Goal: Transaction & Acquisition: Purchase product/service

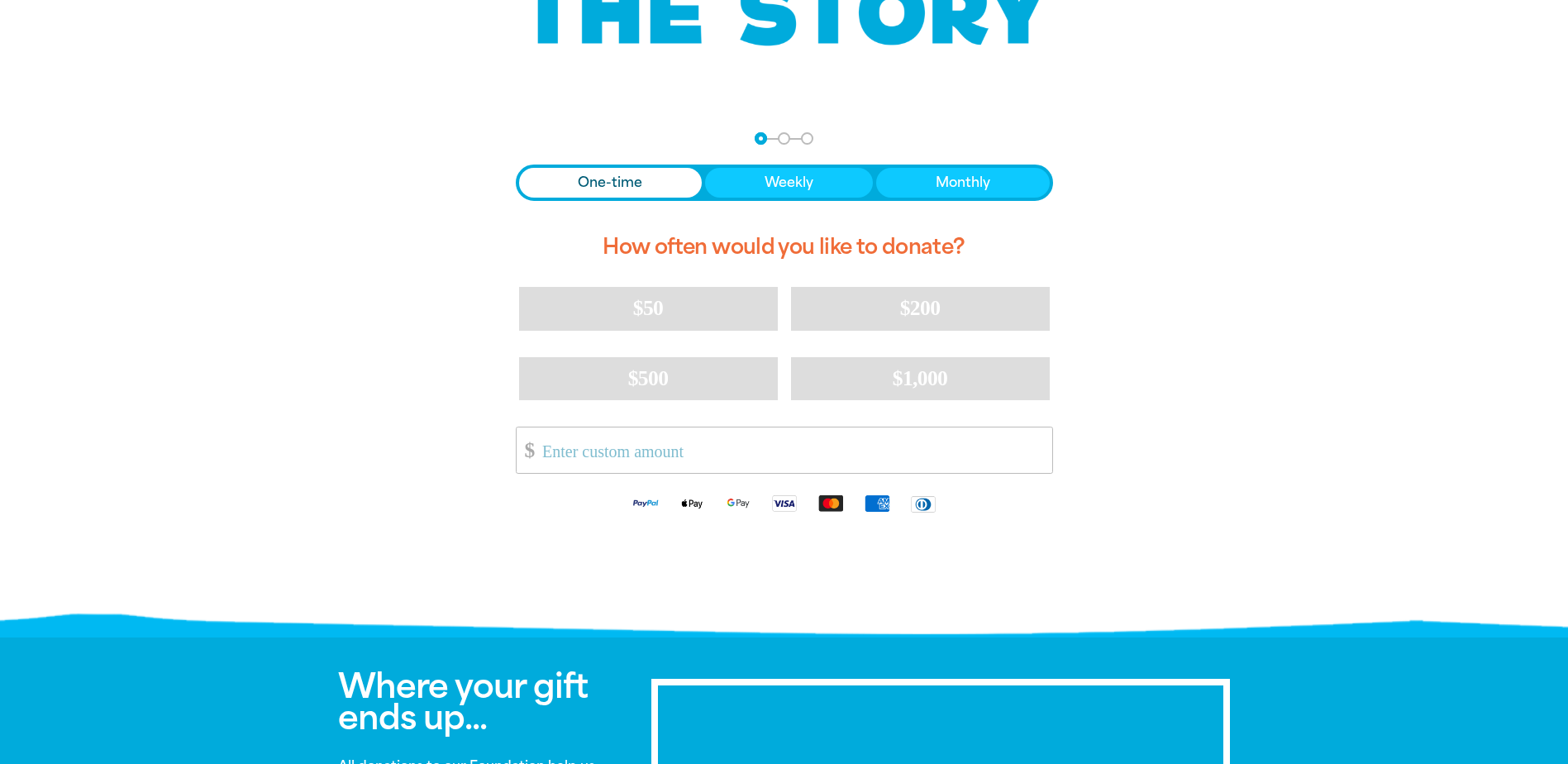
click at [640, 456] on input "Other Amount" at bounding box center [792, 450] width 521 height 45
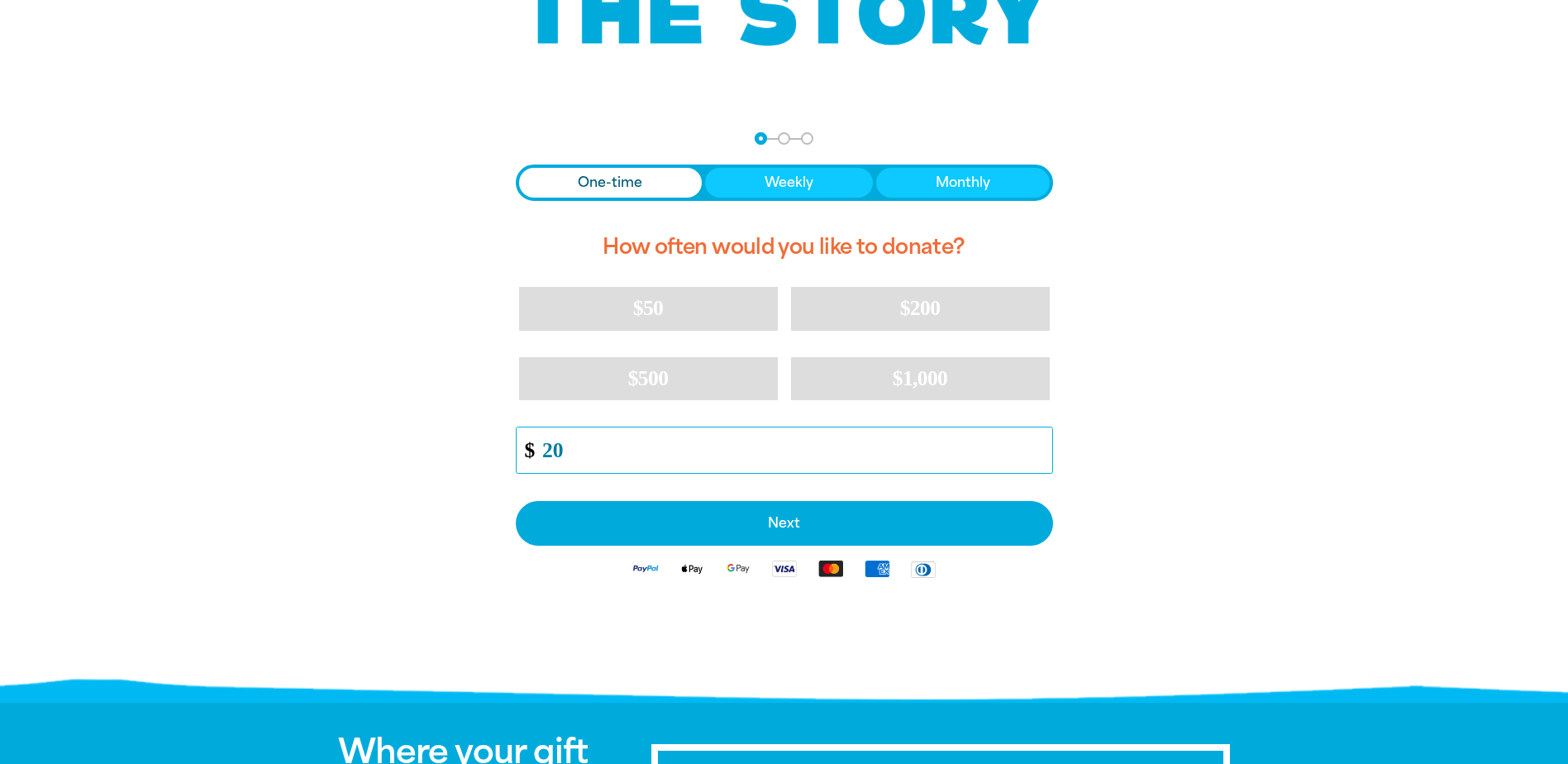
type input "20"
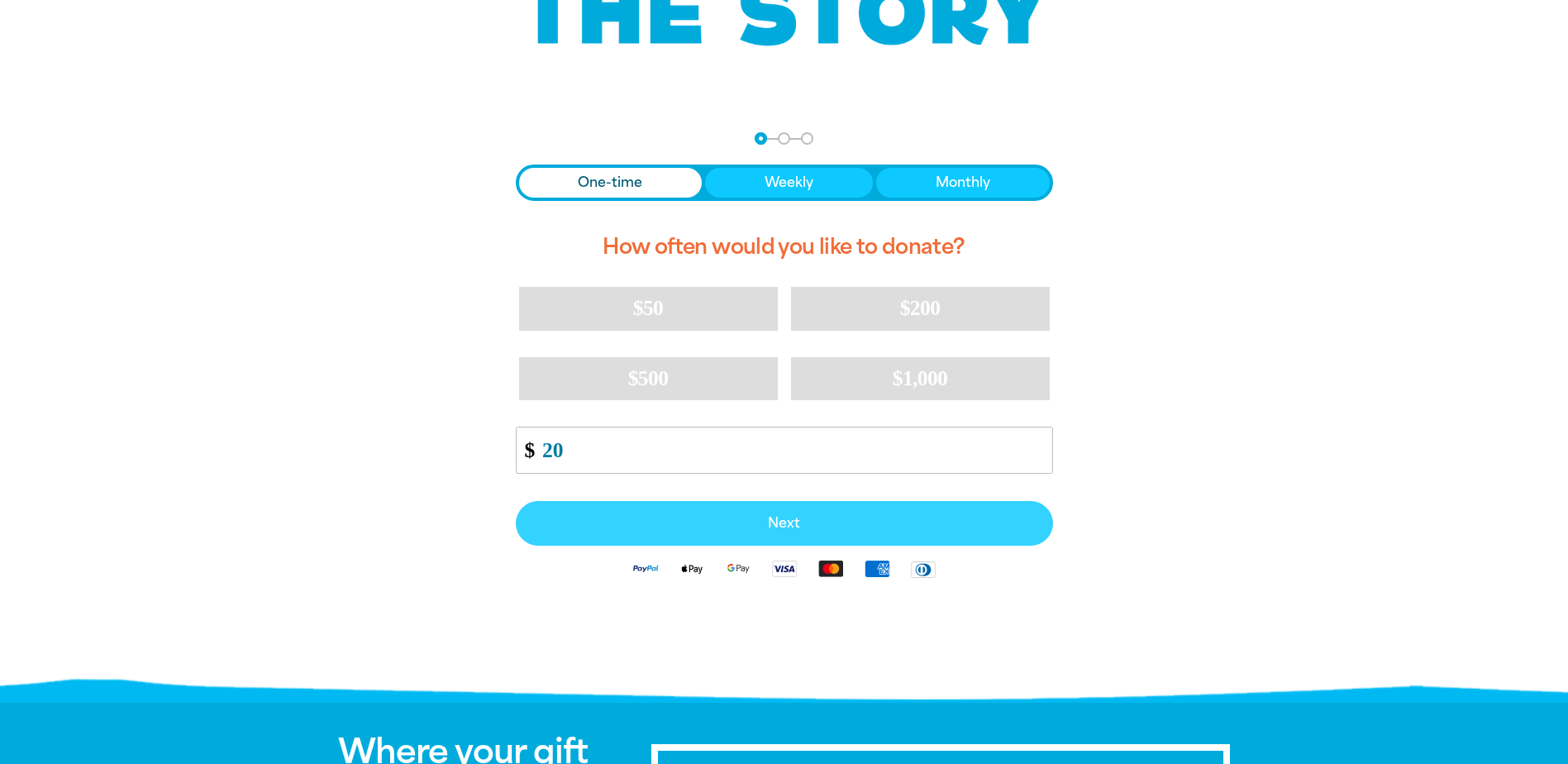
click at [737, 538] on button "Next" at bounding box center [784, 523] width 537 height 44
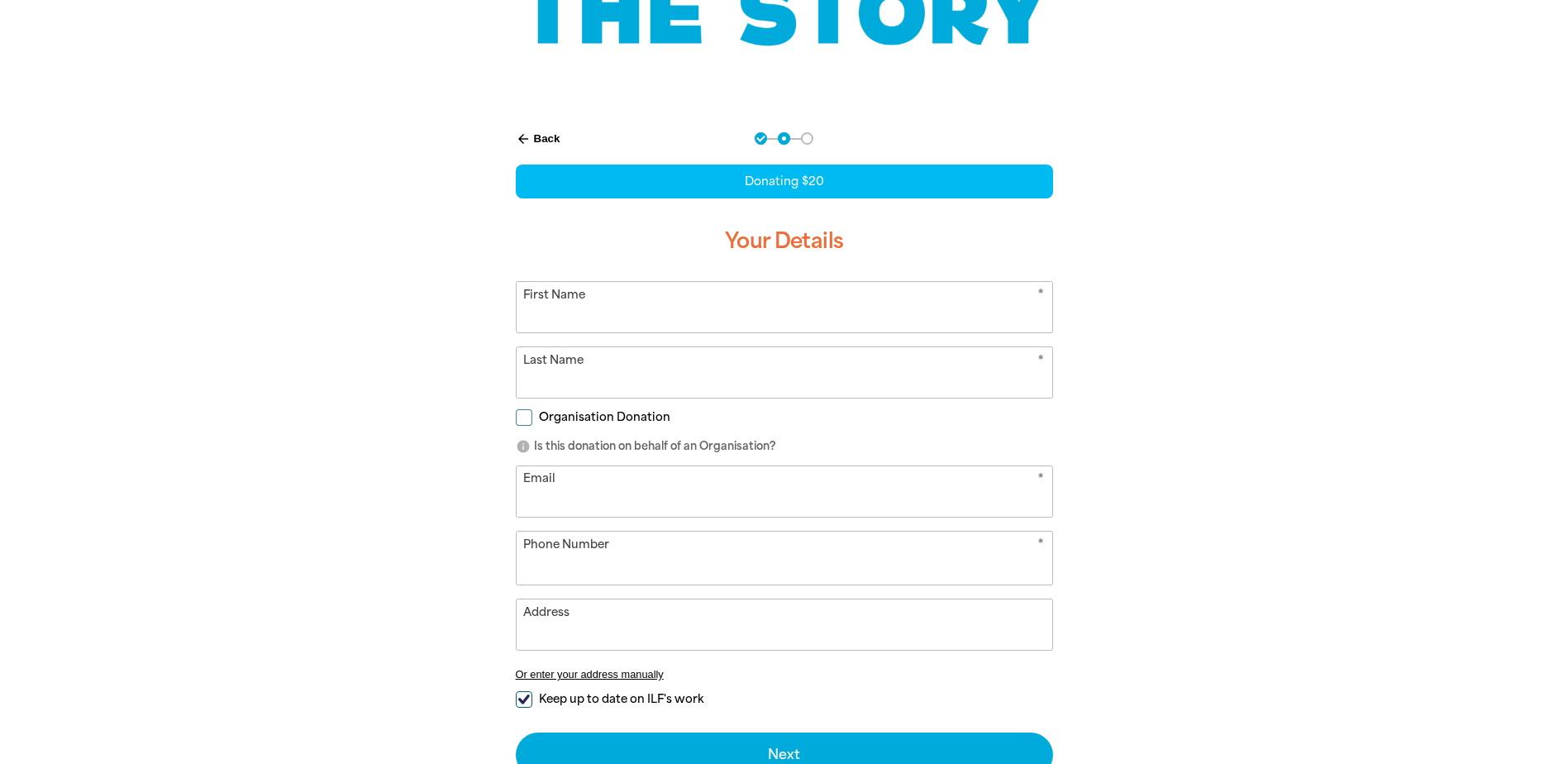
select select "AU"
click at [665, 320] on input "First Name" at bounding box center [784, 308] width 536 height 51
type input "[PERSON_NAME]"
drag, startPoint x: 648, startPoint y: 386, endPoint x: 236, endPoint y: 382, distance: 412.0
click at [236, 382] on section "arrow_back Back Step 1 Step 2 Step 3 Donating $20 Your Details * First Name [PE…" at bounding box center [784, 496] width 1568 height 770
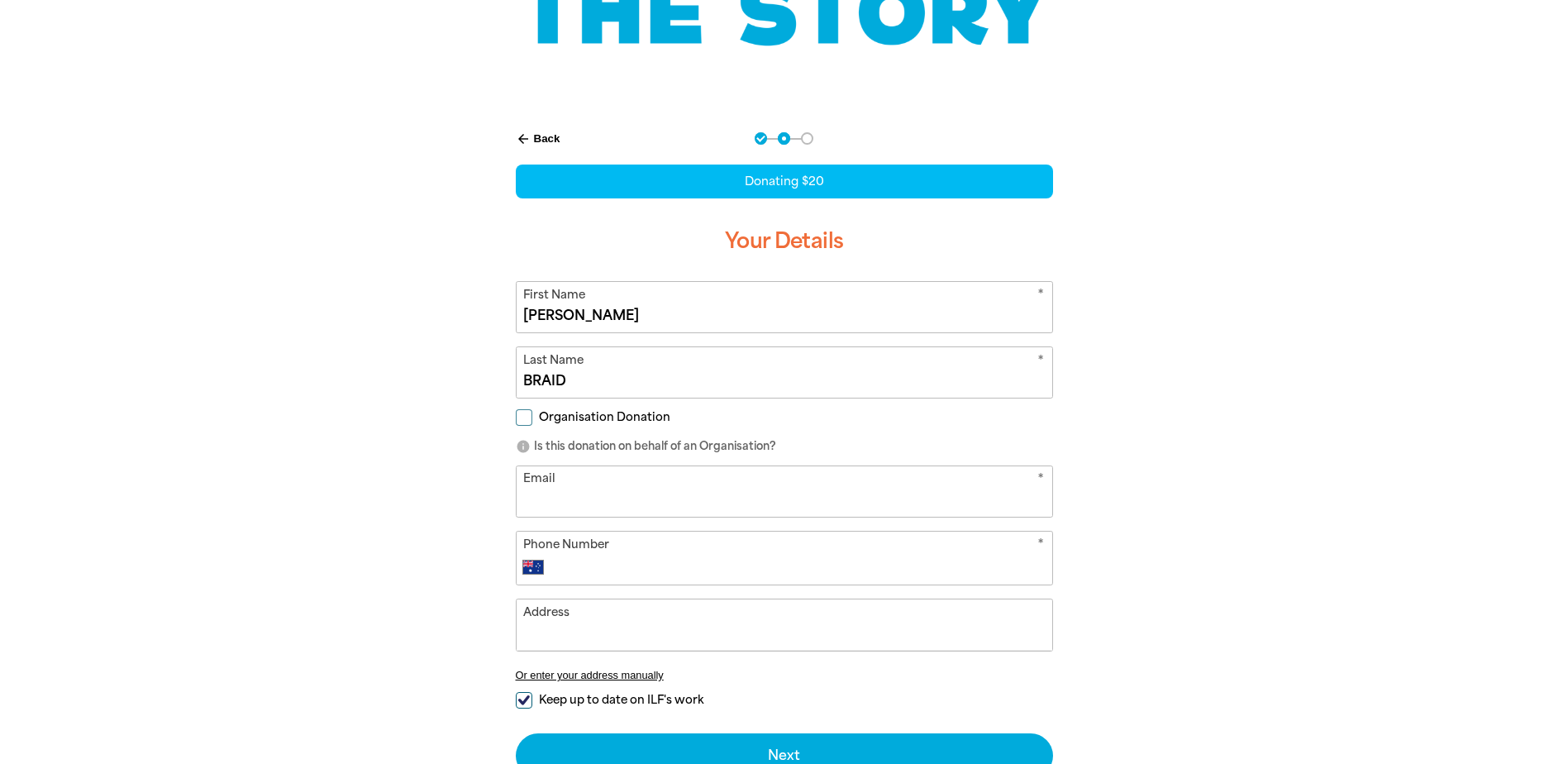
click at [670, 377] on input "BRAID" at bounding box center [784, 373] width 536 height 51
type input "BRAID"
drag, startPoint x: 534, startPoint y: 501, endPoint x: 548, endPoint y: 478, distance: 26.9
click at [534, 501] on input "Email" at bounding box center [784, 492] width 536 height 51
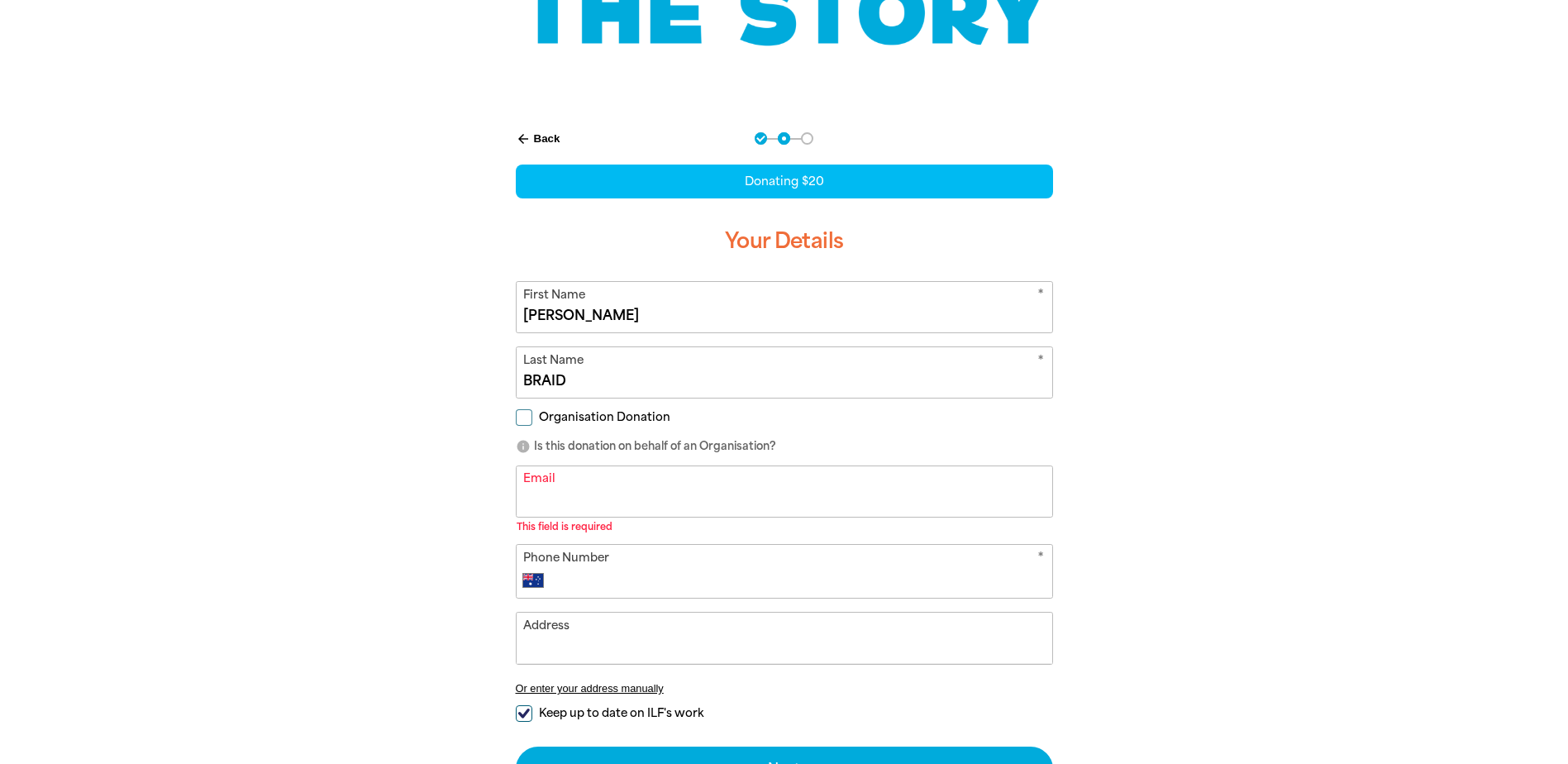
click at [524, 418] on input "Organisation Donation" at bounding box center [524, 417] width 16 height 16
checkbox input "true"
select select "AU"
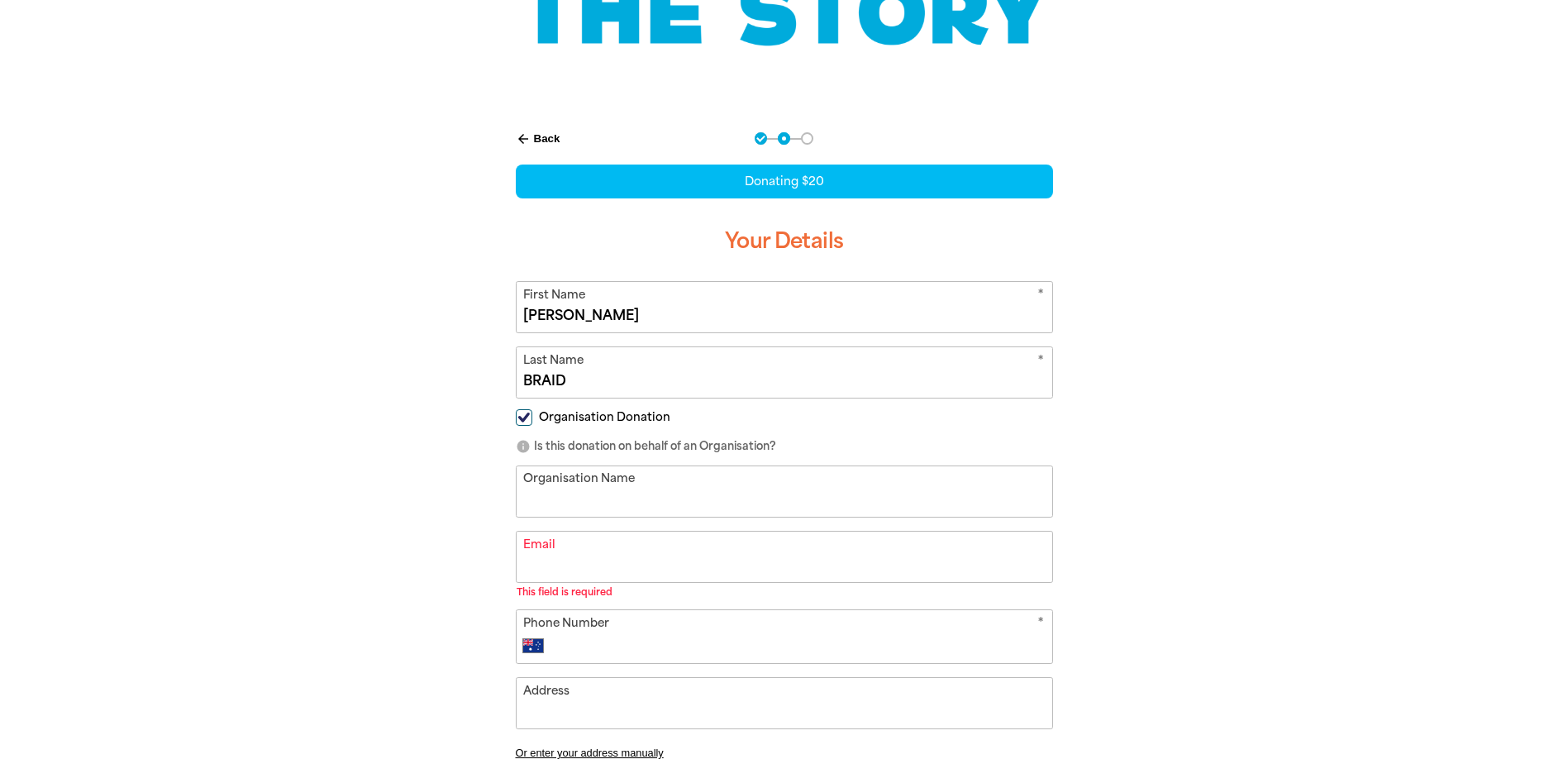
click at [524, 418] on input "Organisation Donation" at bounding box center [524, 417] width 16 height 16
checkbox input "false"
select select "AU"
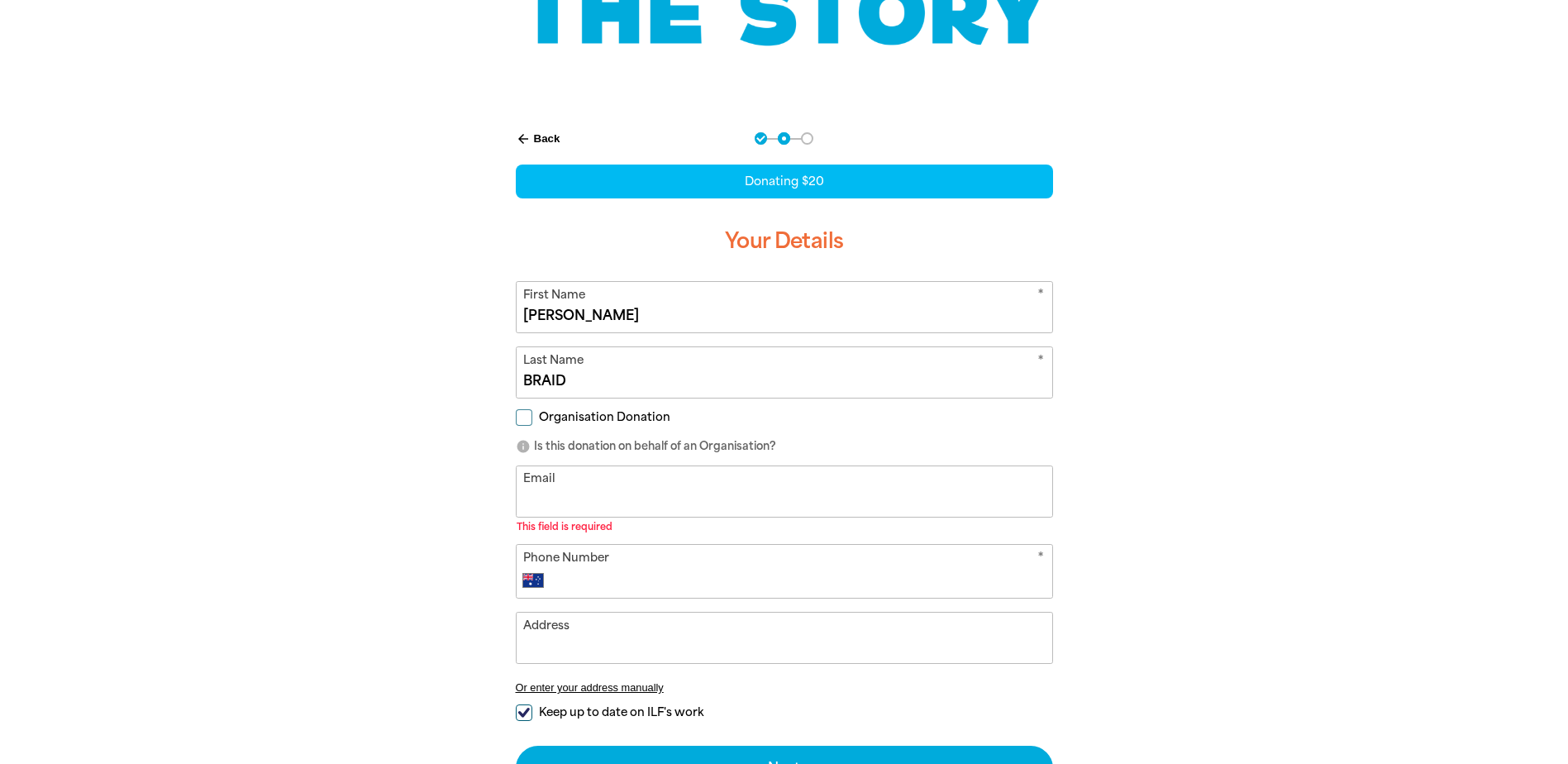
click at [605, 496] on input "Email" at bounding box center [784, 492] width 536 height 51
type input "[PERSON_NAME][EMAIL_ADDRESS][DOMAIN_NAME]"
type input "[PHONE_NUMBER]"
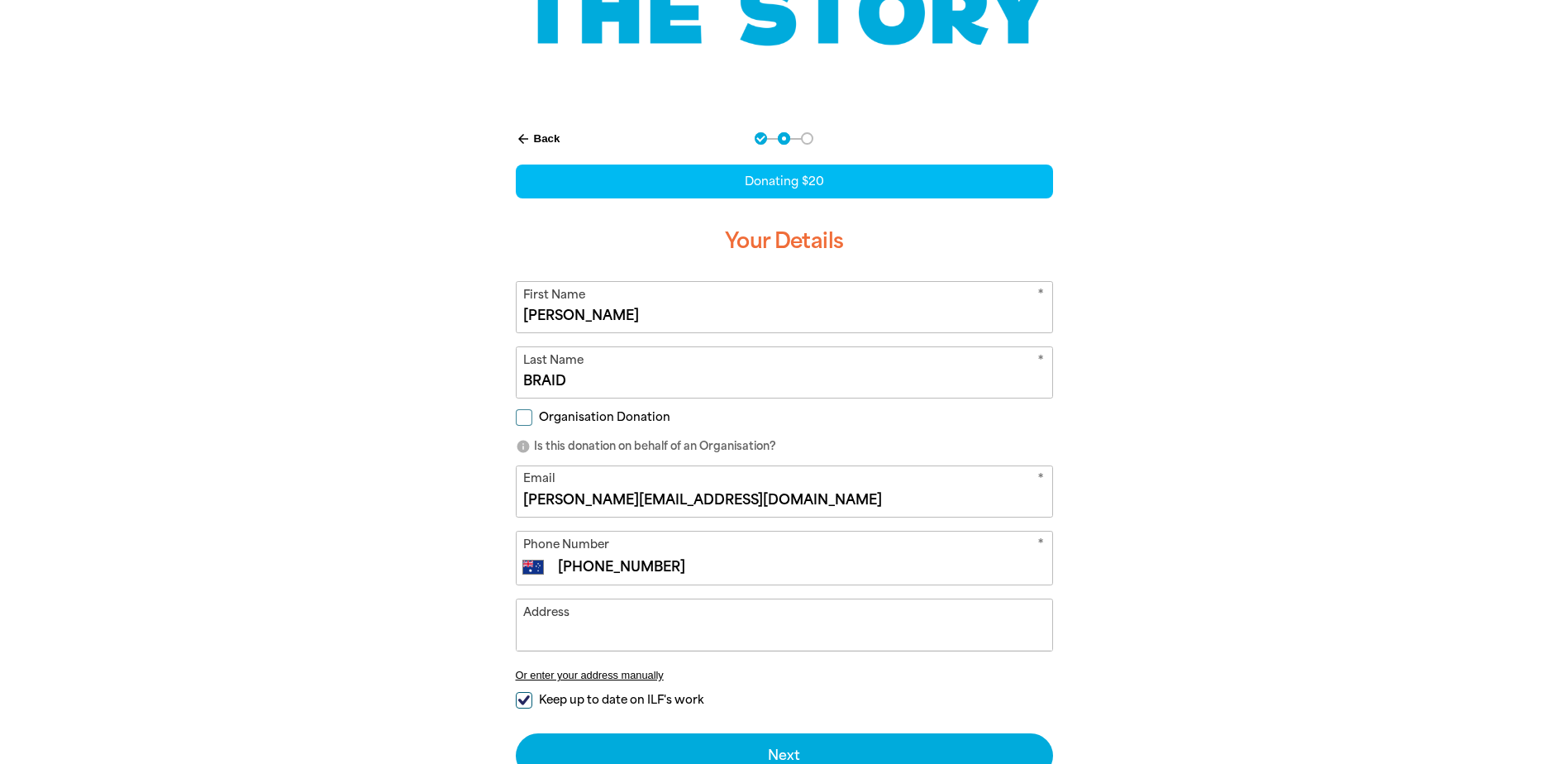
click at [640, 628] on input "Address" at bounding box center [784, 626] width 536 height 51
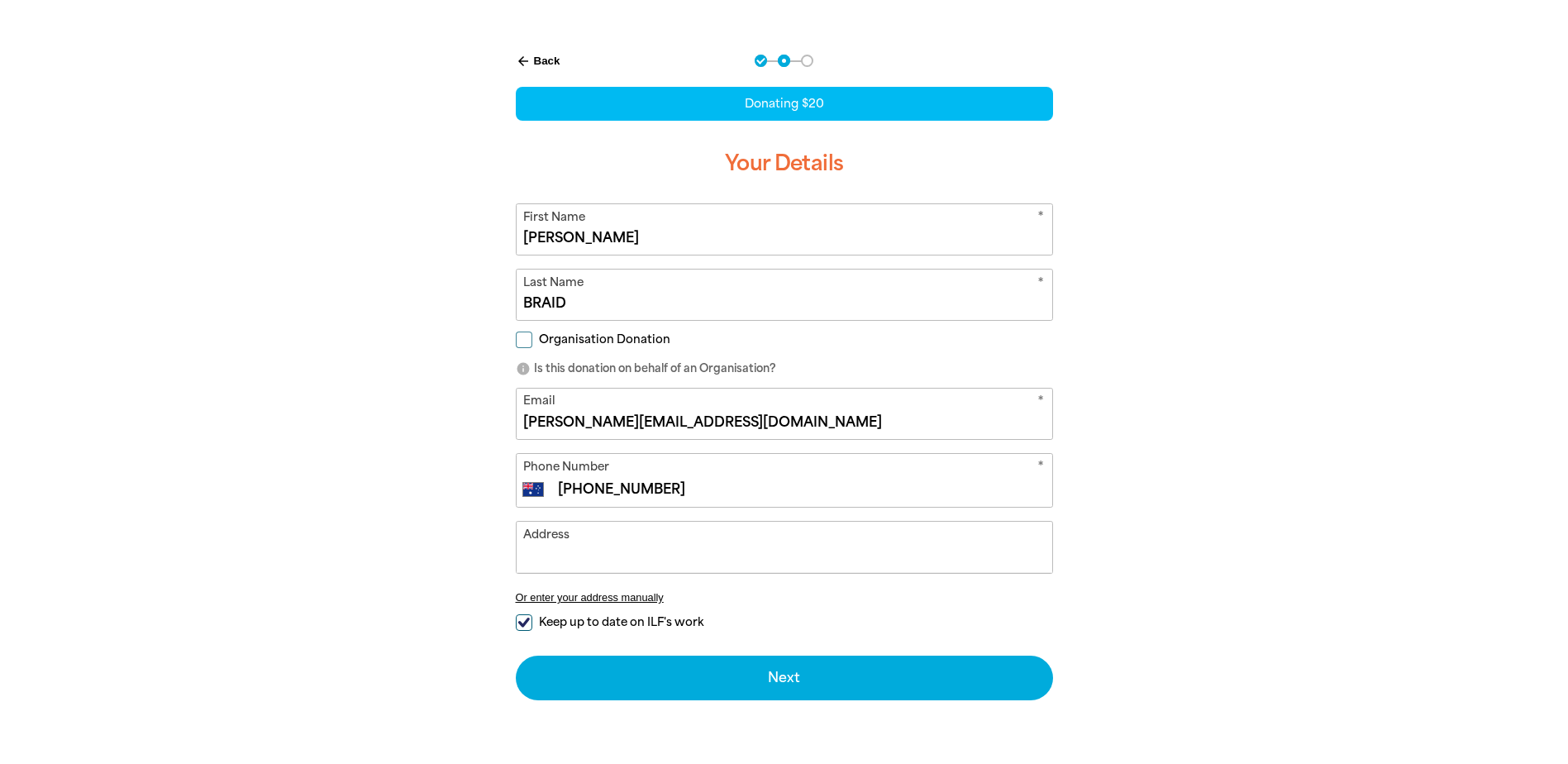
scroll to position [414, 0]
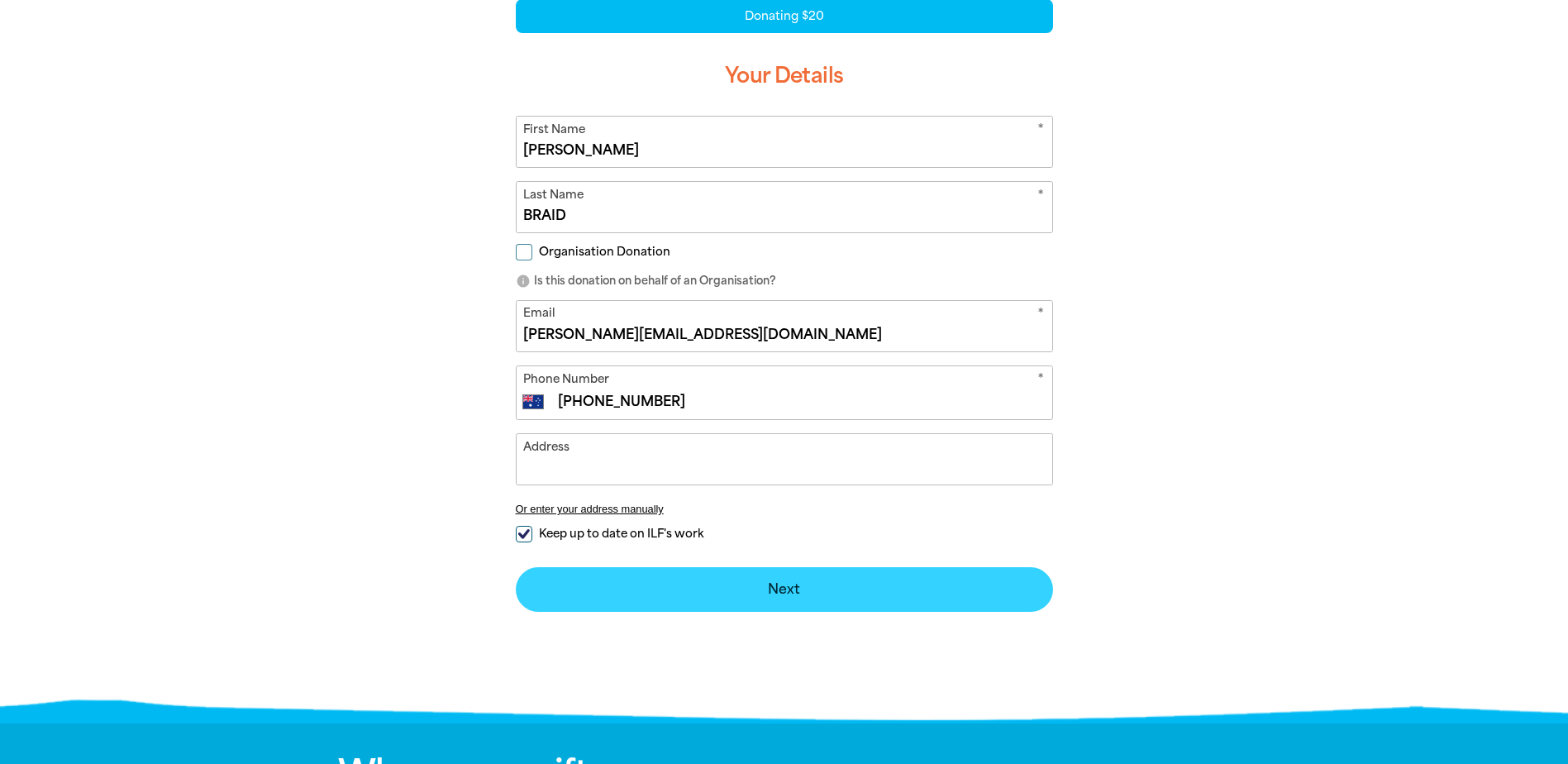
click at [761, 599] on button "Next chevron_right" at bounding box center [784, 589] width 537 height 44
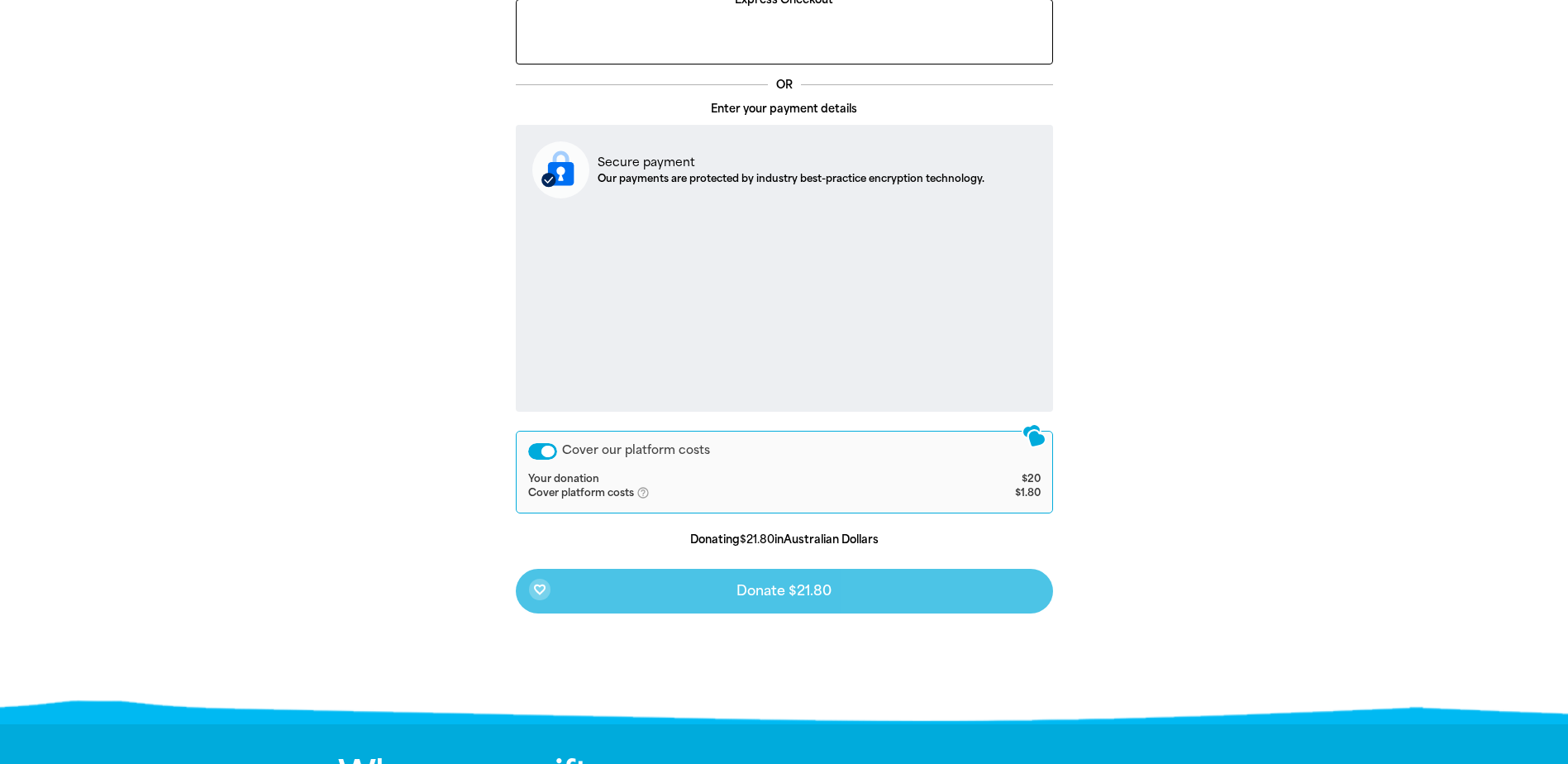
scroll to position [405, 0]
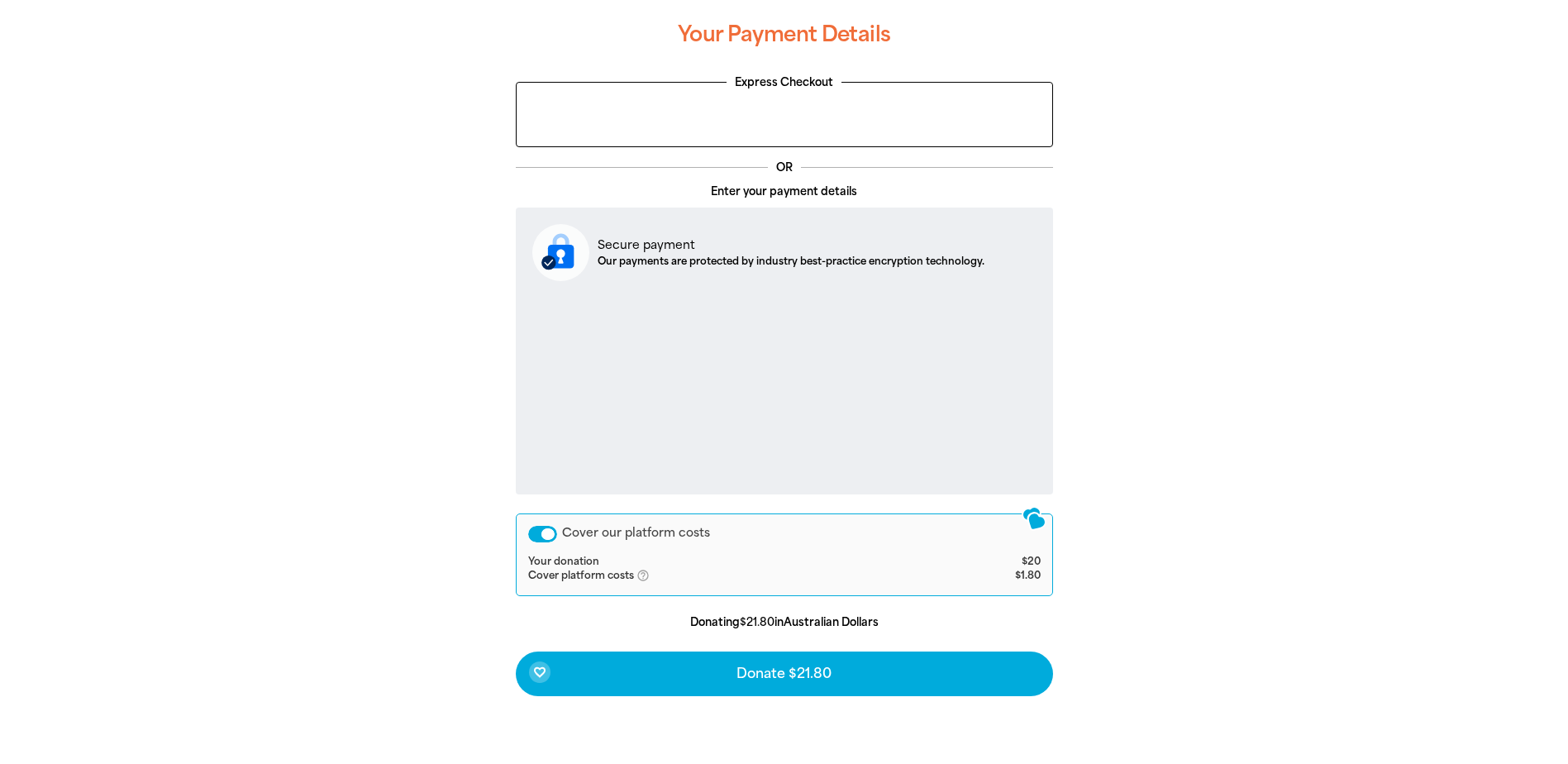
drag, startPoint x: 1278, startPoint y: 606, endPoint x: 1248, endPoint y: 610, distance: 30.3
click at [1248, 610] on div "arrow_back Back Step 1 Step 2 Step 3 Your Payment Details Express Checkout OR E…" at bounding box center [784, 377] width 993 height 844
click at [546, 540] on div "Cover our platform costs" at bounding box center [543, 534] width 29 height 16
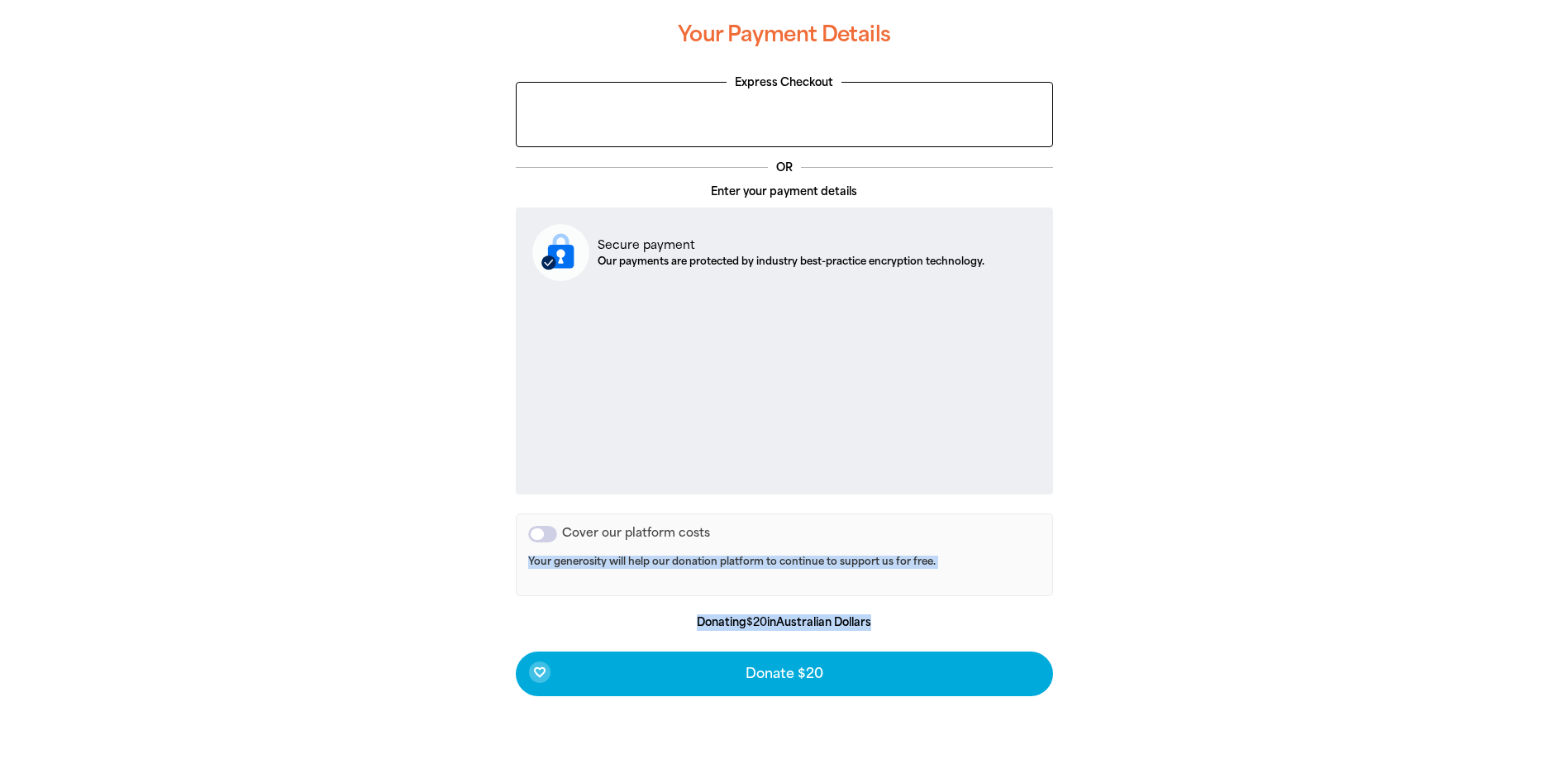
click at [546, 540] on div "Cover our platform costs" at bounding box center [543, 534] width 29 height 16
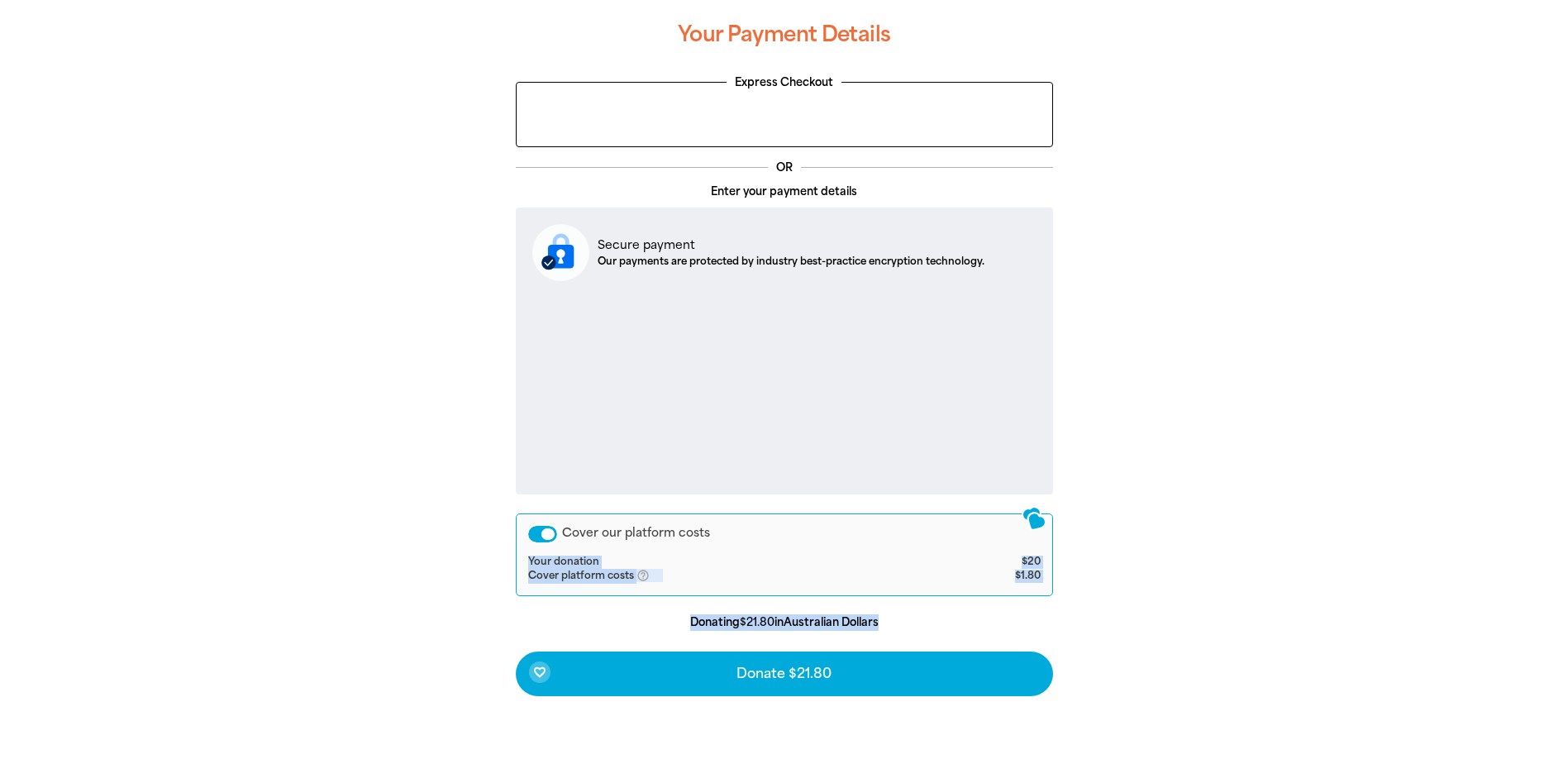
click at [546, 540] on div "Cover our platform costs" at bounding box center [543, 534] width 29 height 16
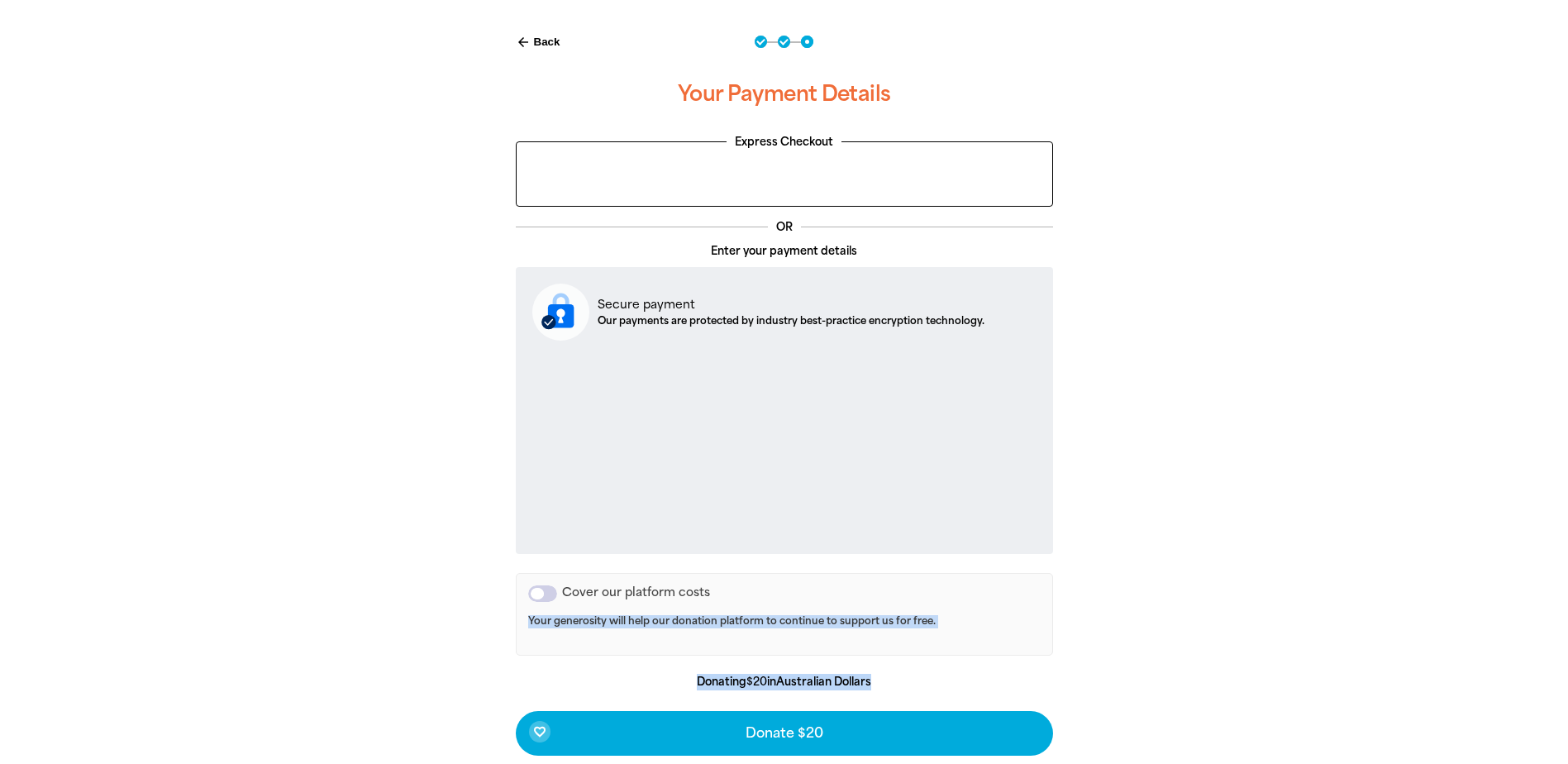
scroll to position [570, 0]
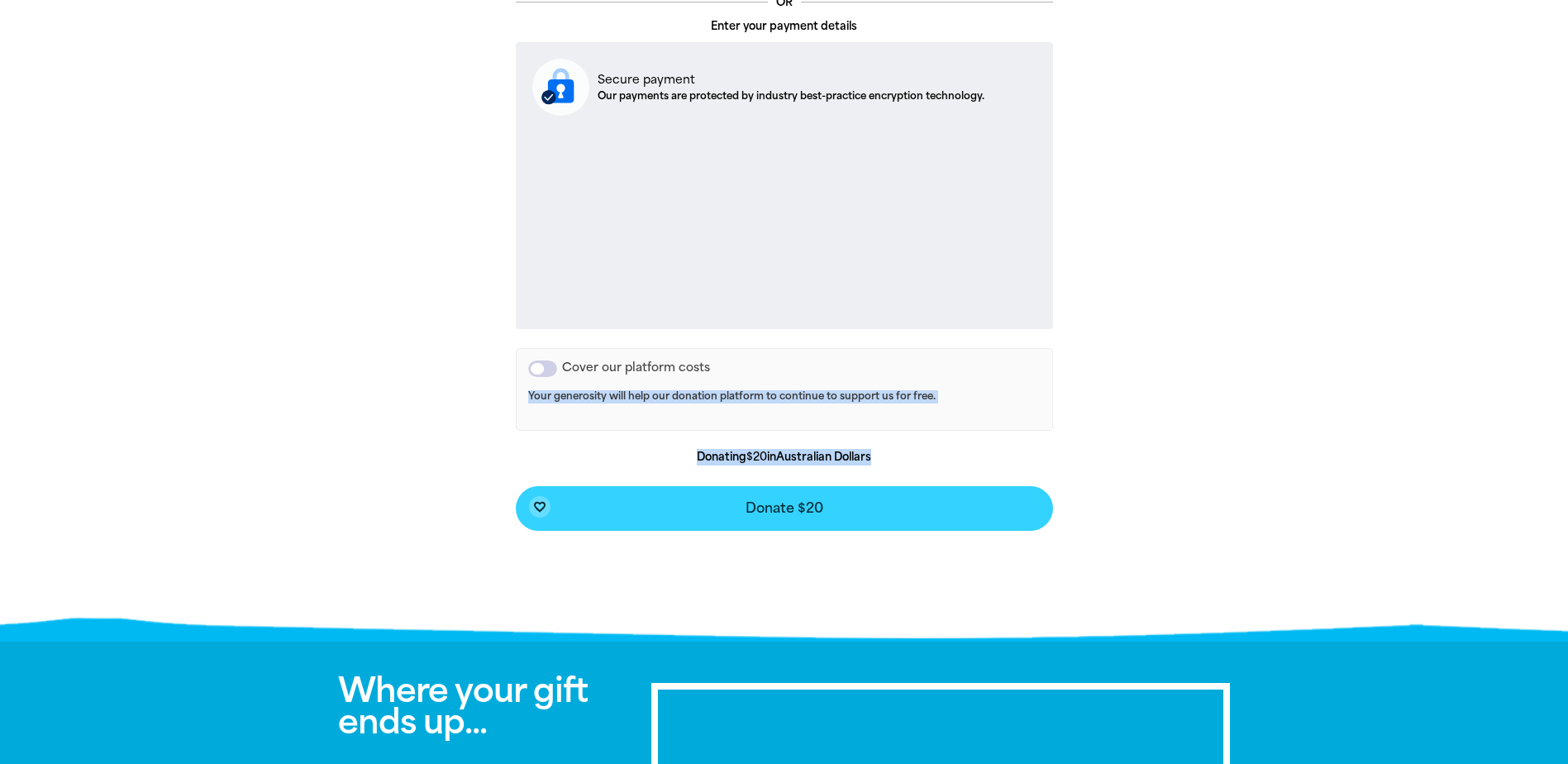
click at [704, 513] on button "favorite_border Donate $20" at bounding box center [784, 508] width 537 height 44
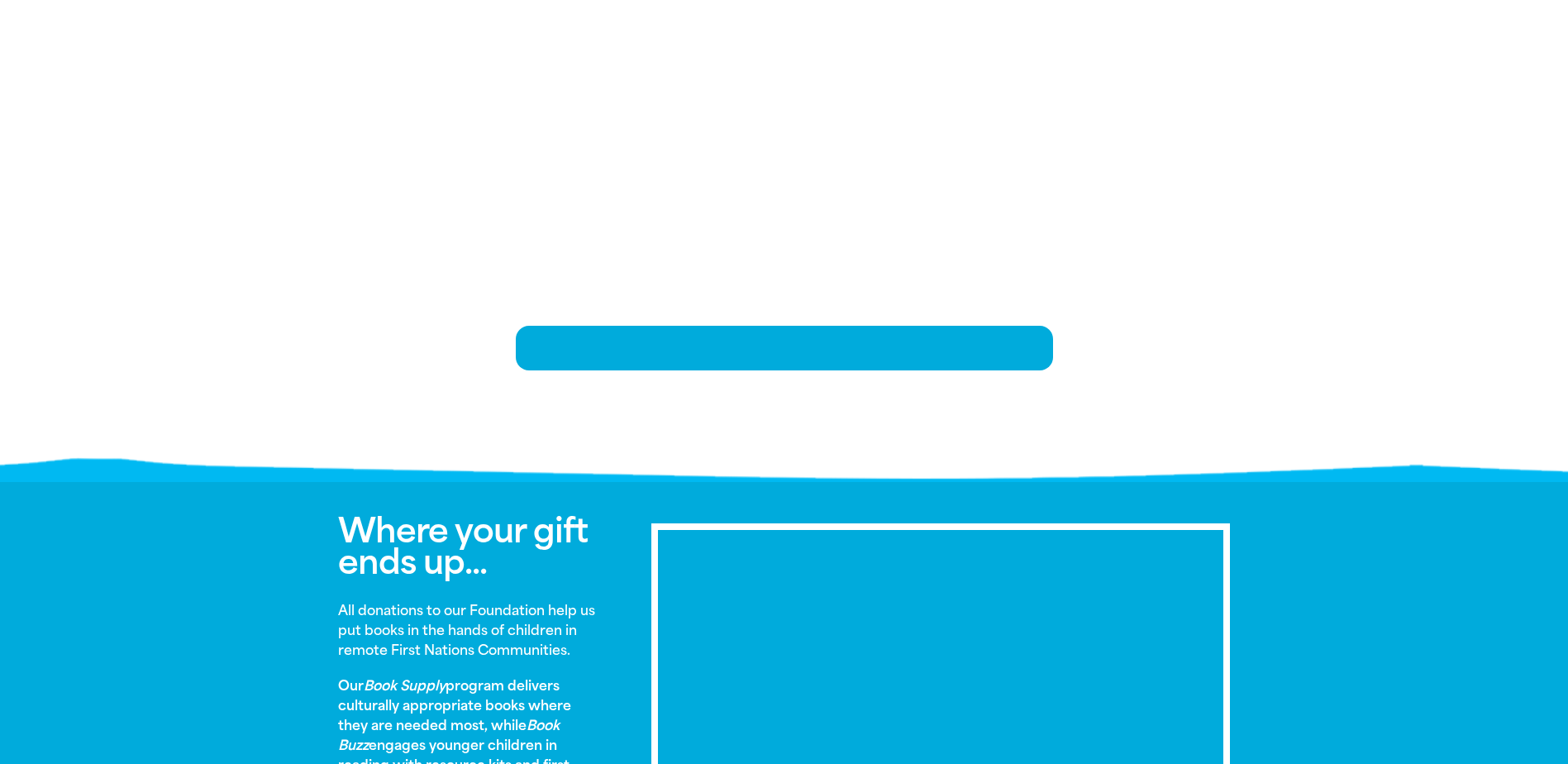
scroll to position [358, 0]
